Goal: Information Seeking & Learning: Learn about a topic

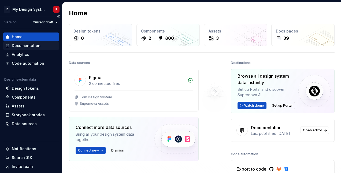
click at [19, 45] on div "Documentation" at bounding box center [26, 45] width 29 height 5
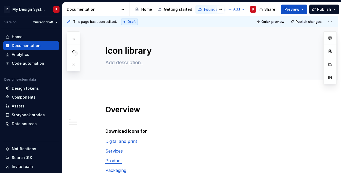
click at [211, 6] on div at bounding box center [216, 10] width 20 height 10
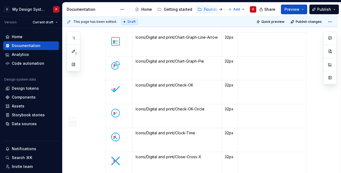
scroll to position [965, 0]
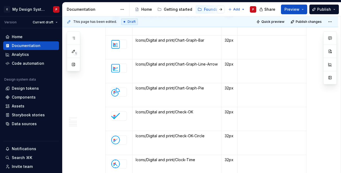
type textarea "*"
